Goal: Go to known website: Go to known website

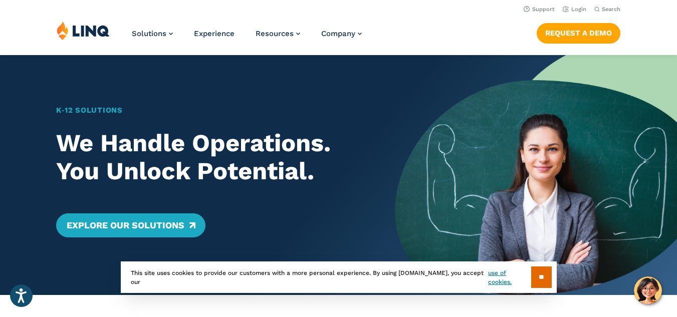
scroll to position [150, 0]
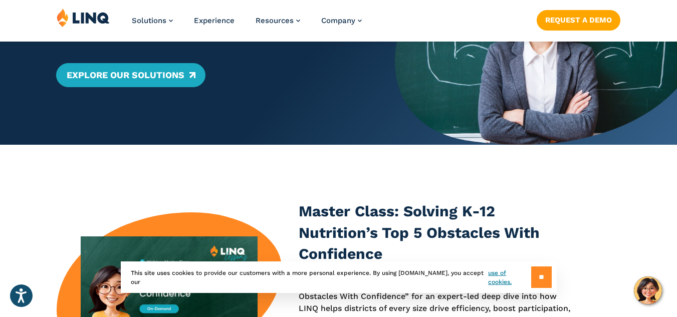
click at [542, 273] on input "**" at bounding box center [541, 278] width 21 height 22
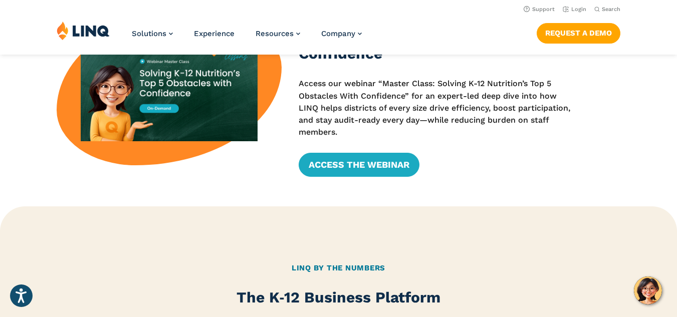
scroll to position [0, 0]
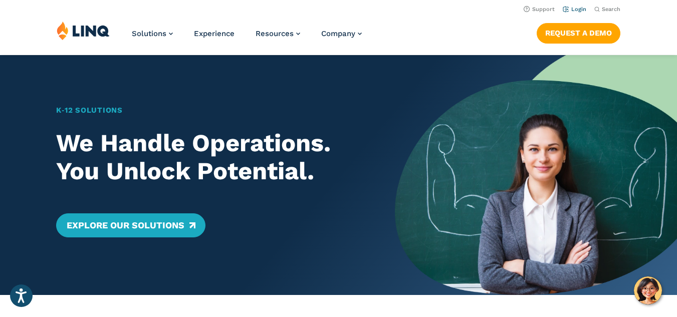
click at [574, 11] on link "Login" at bounding box center [575, 9] width 24 height 7
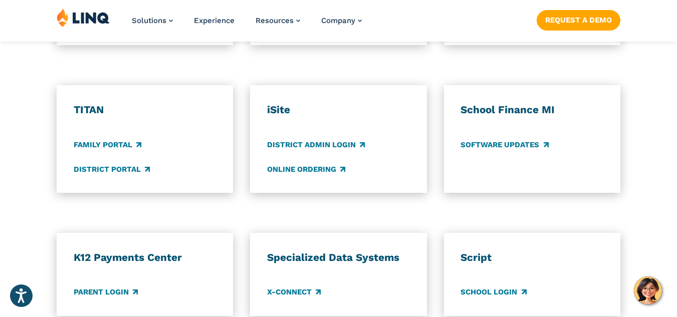
scroll to position [802, 0]
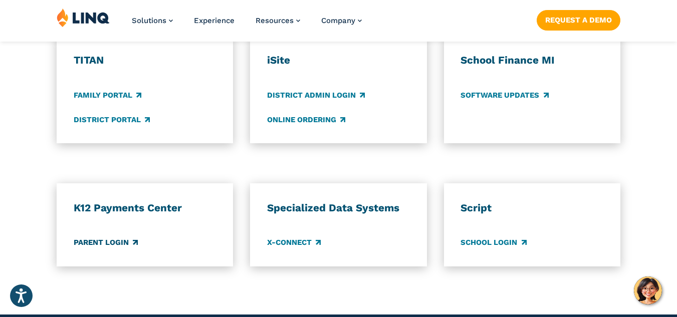
click at [123, 242] on link "Parent Login" at bounding box center [106, 243] width 64 height 11
